Goal: Navigation & Orientation: Go to known website

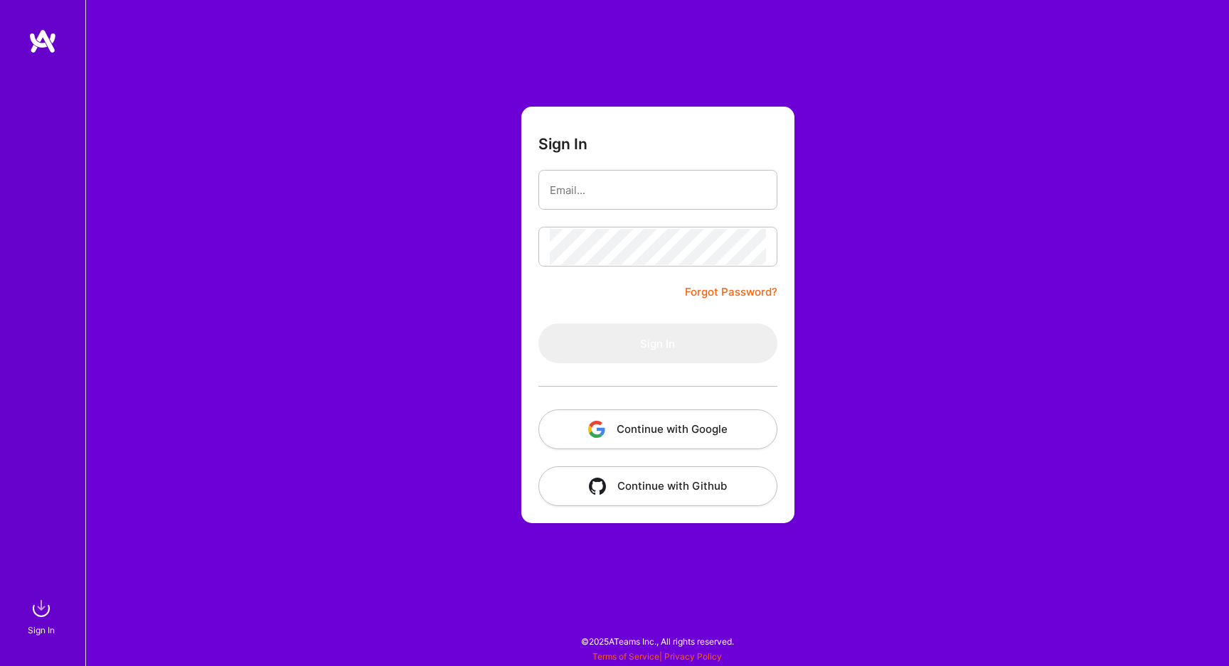
click at [430, 308] on div "Sign In Forgot Password? Sign In Continue with Google Continue with Github" at bounding box center [657, 333] width 1144 height 666
click at [590, 189] on input "email" at bounding box center [658, 190] width 216 height 36
click at [659, 179] on input "email" at bounding box center [658, 190] width 216 height 36
click at [637, 177] on input "email" at bounding box center [658, 190] width 216 height 36
click at [639, 177] on input "email" at bounding box center [658, 190] width 216 height 36
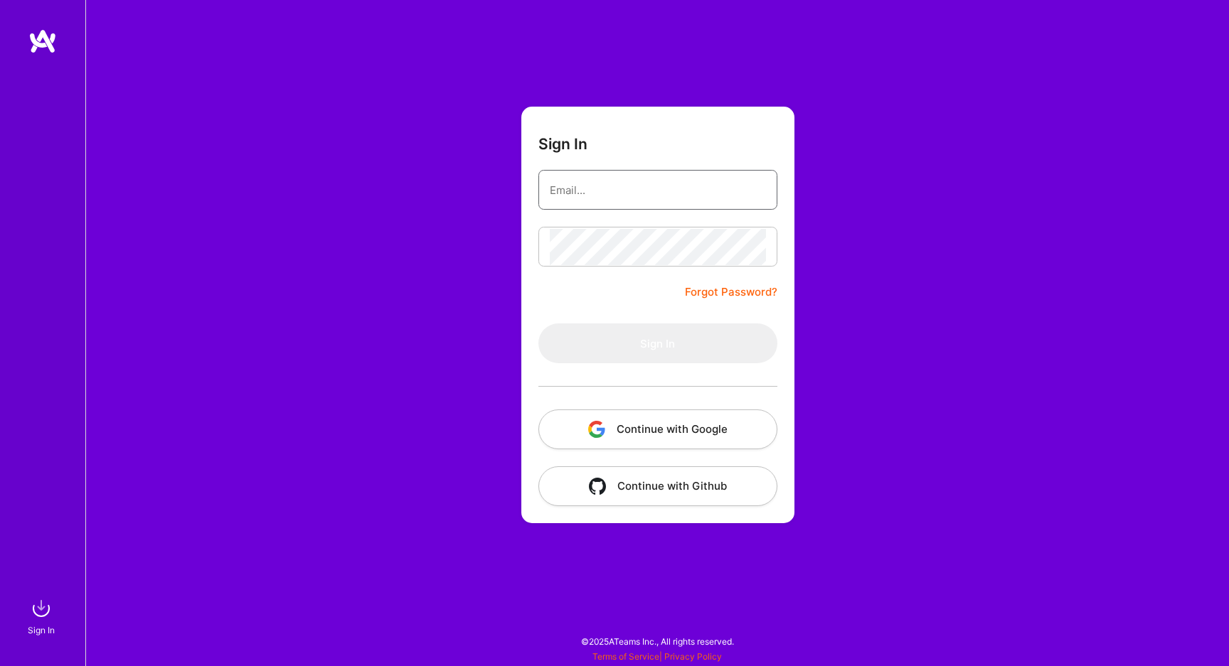
click at [639, 179] on input "email" at bounding box center [658, 190] width 216 height 36
click at [696, 471] on button "Continue with Github" at bounding box center [657, 487] width 239 height 40
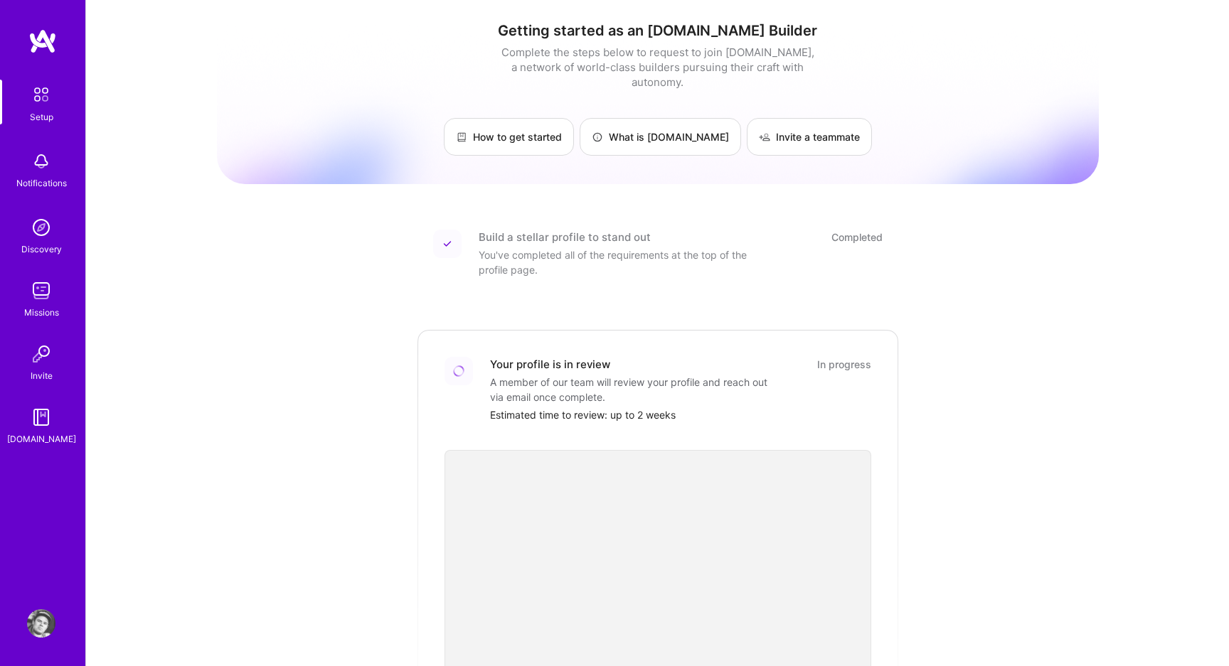
click at [45, 616] on img at bounding box center [41, 624] width 28 height 28
